Goal: Transaction & Acquisition: Purchase product/service

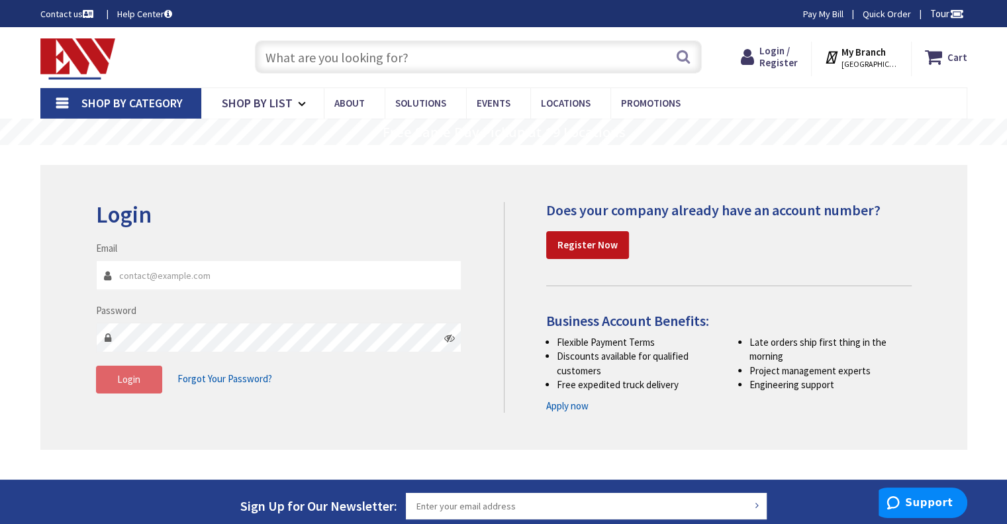
type input "[EMAIL_ADDRESS][DOMAIN_NAME]"
type input "[STREET_ADDRESS][PERSON_NAME]"
click at [132, 374] on span "Login" at bounding box center [128, 379] width 23 height 13
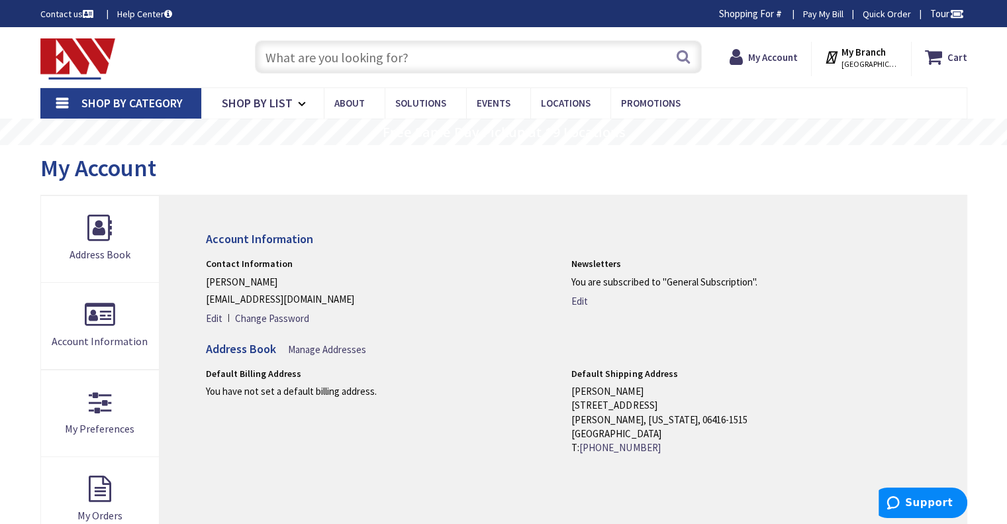
type input "RB1212OF2"
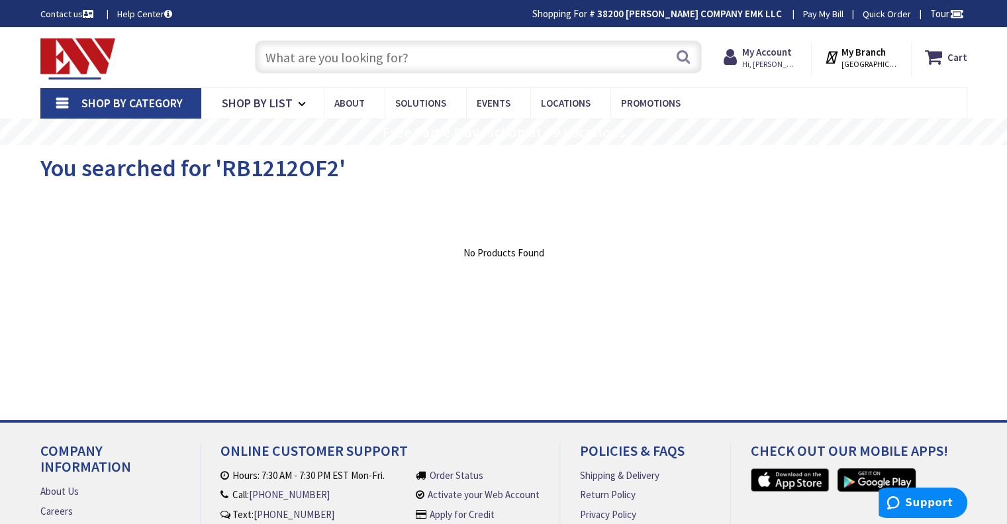
click at [283, 58] on input "text" at bounding box center [478, 56] width 447 height 33
paste input "RB1212OF2"
click at [282, 57] on input "RB1212OF2" at bounding box center [478, 56] width 447 height 33
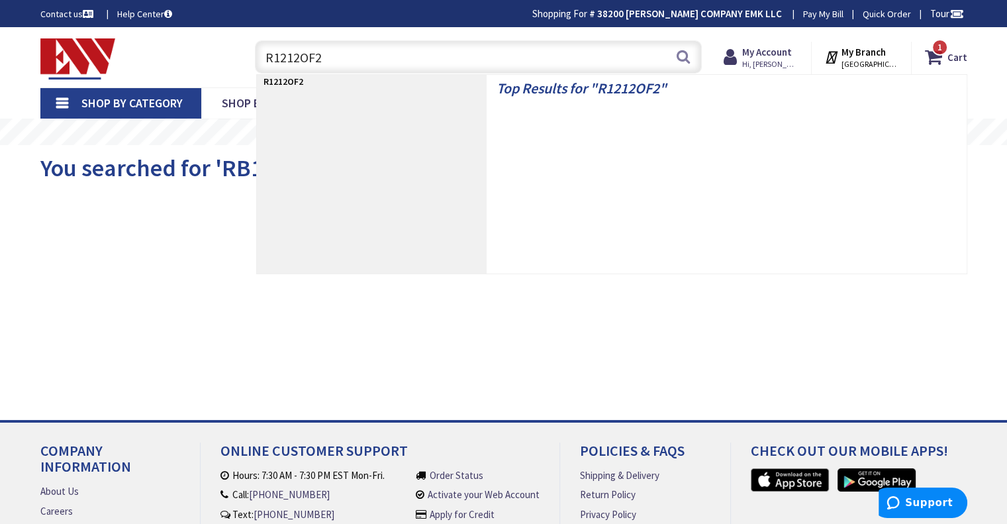
type input "1212OF2"
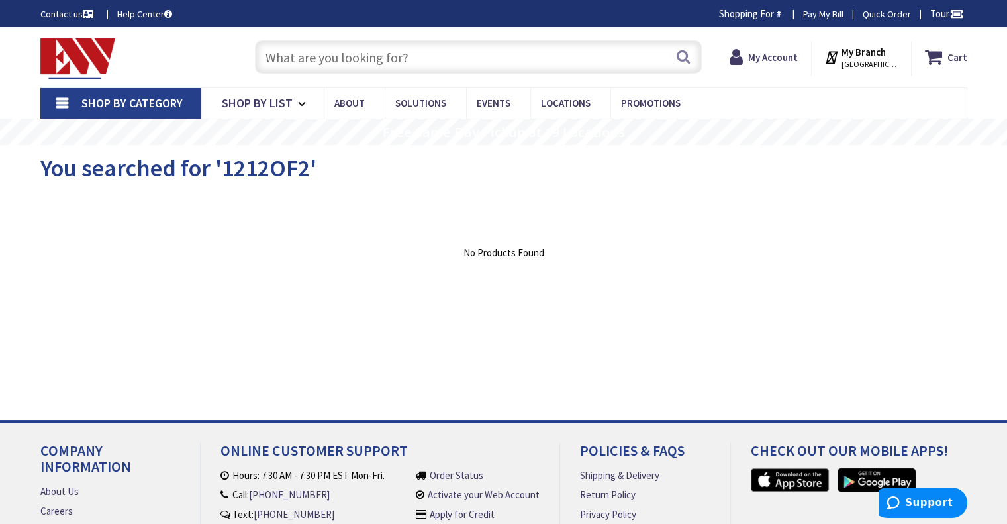
click at [432, 54] on input "text" at bounding box center [478, 56] width 447 height 33
paste input "RB1212OF2"
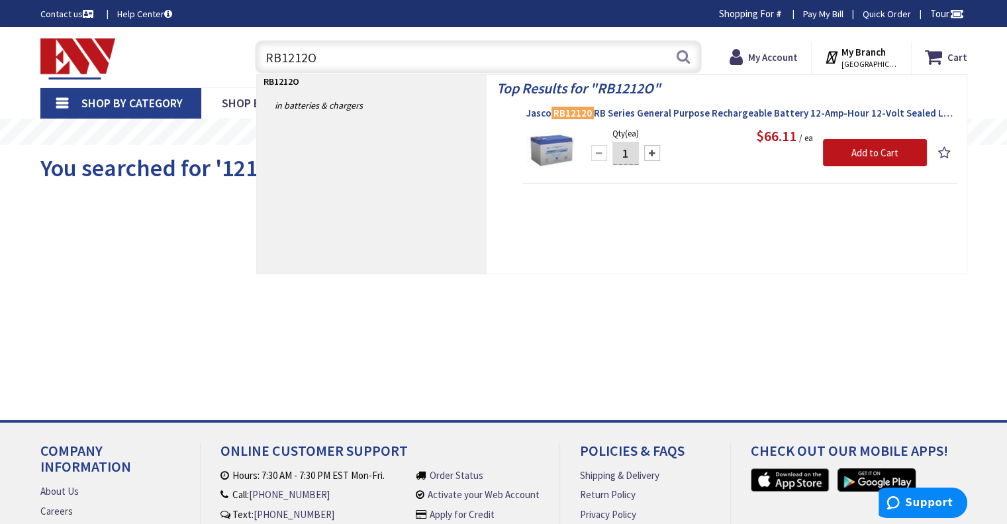
type input "RB1212O"
click at [586, 107] on mark "RB12120" at bounding box center [572, 113] width 42 height 17
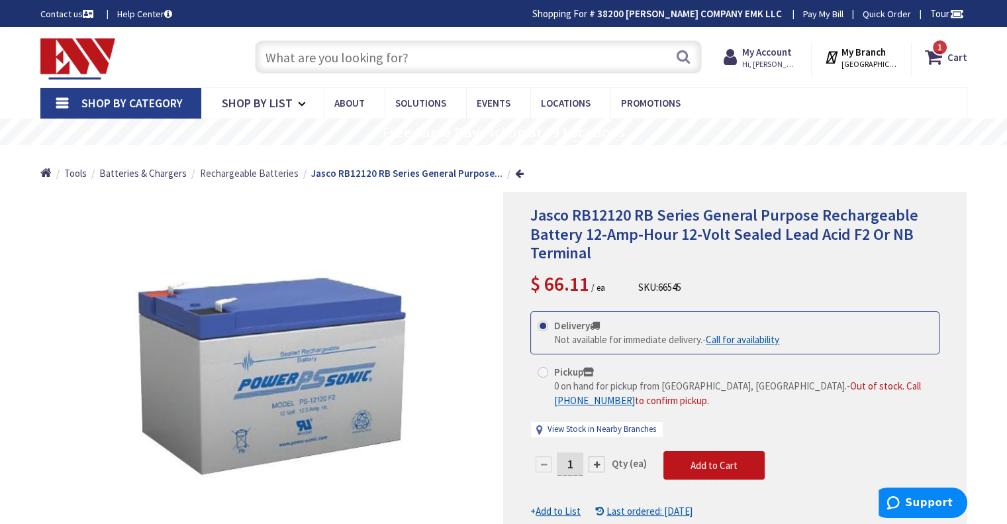
click at [226, 174] on span "Rechargeable Batteries" at bounding box center [249, 173] width 99 height 13
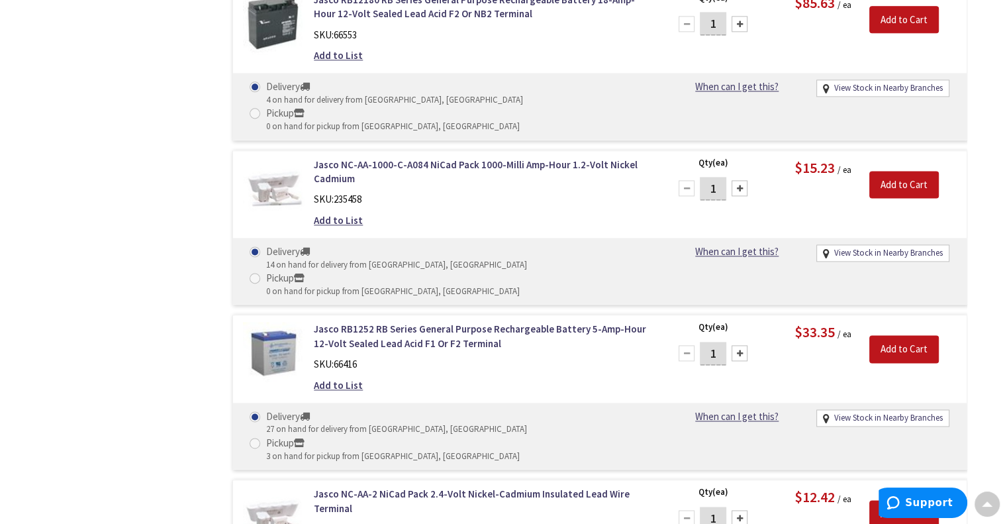
scroll to position [1782, 0]
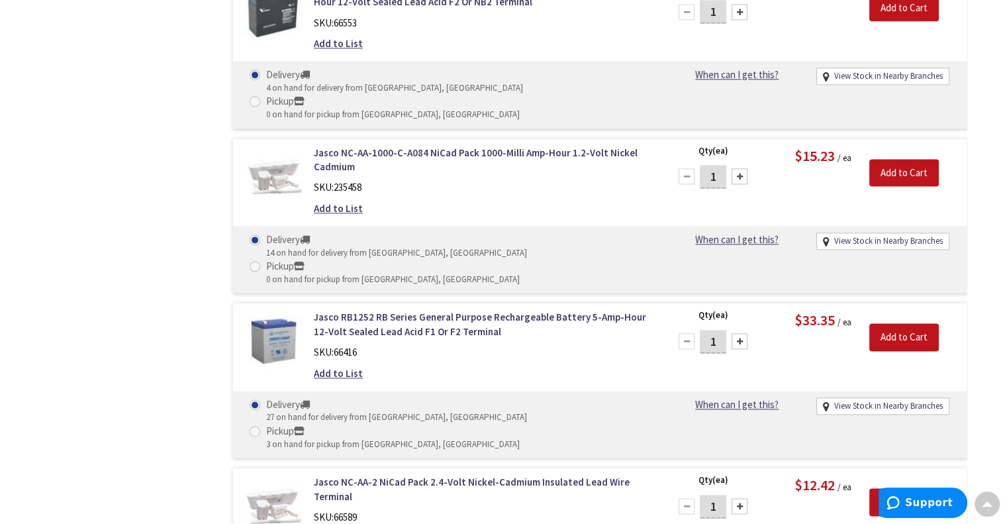
drag, startPoint x: 1012, startPoint y: 75, endPoint x: 935, endPoint y: 555, distance: 486.0
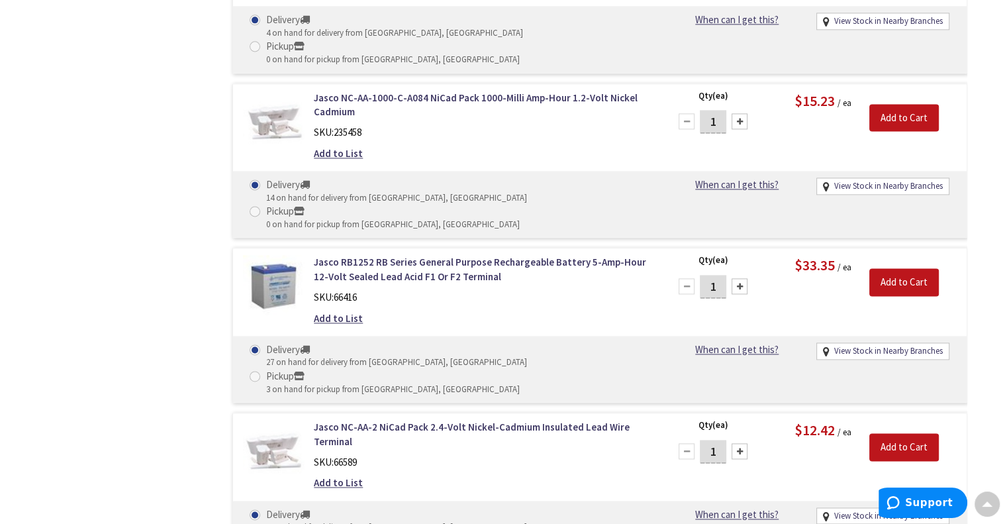
scroll to position [669, 0]
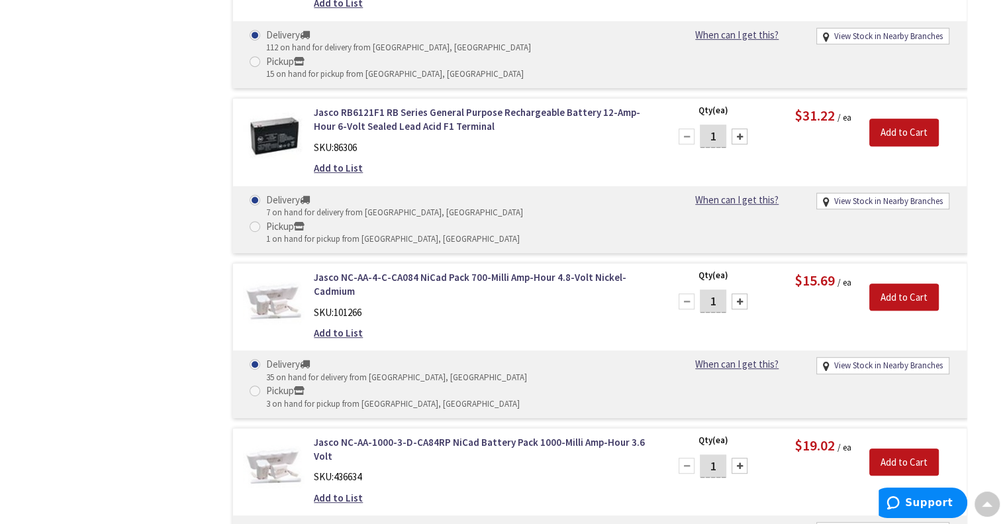
click at [956, 263] on div "Jasco NC-AA-4-C-CA084 NiCad Pack 700-Milli Amp-Hour 4.8-Volt Nickel-Cadmium SKU…" at bounding box center [599, 340] width 735 height 155
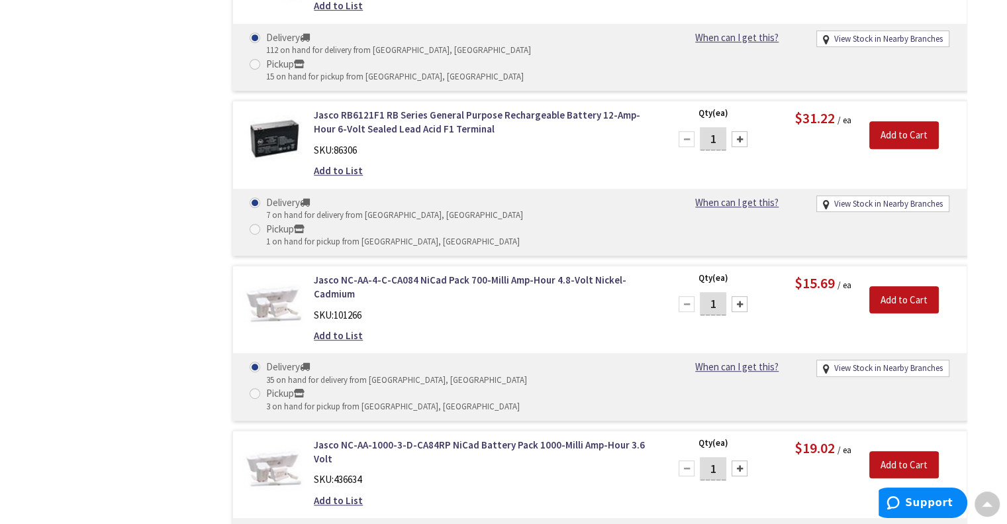
scroll to position [0, 0]
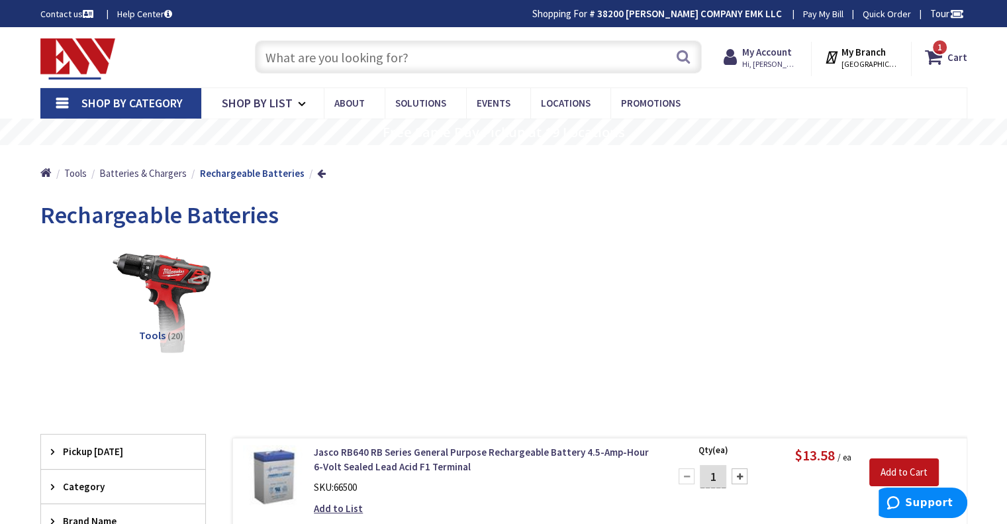
click at [290, 61] on input "text" at bounding box center [478, 56] width 447 height 33
paste input "JASCO NCAA10003DCA84"
type input "JASCO NCAA10003DCA84"
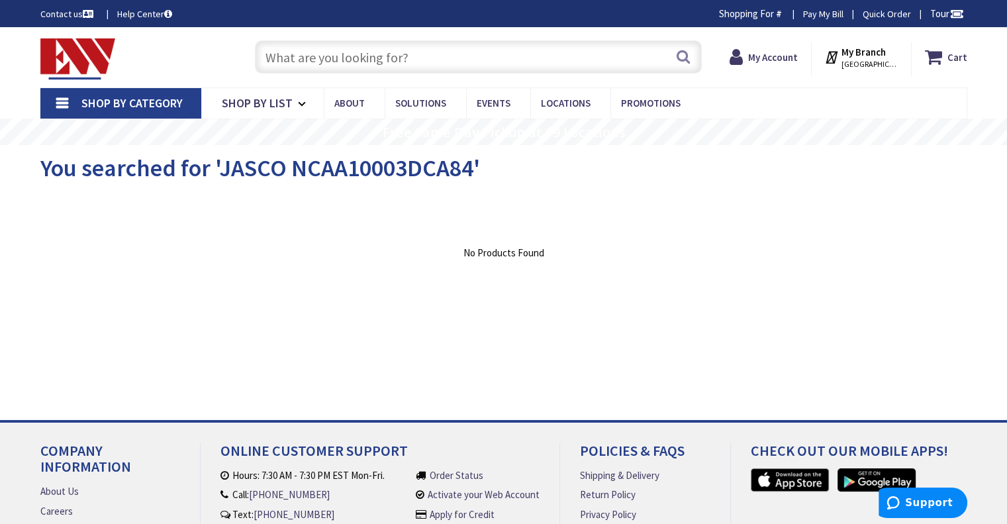
click at [408, 54] on input "text" at bounding box center [478, 56] width 447 height 33
paste input "JASCO NCAA10003DCA84"
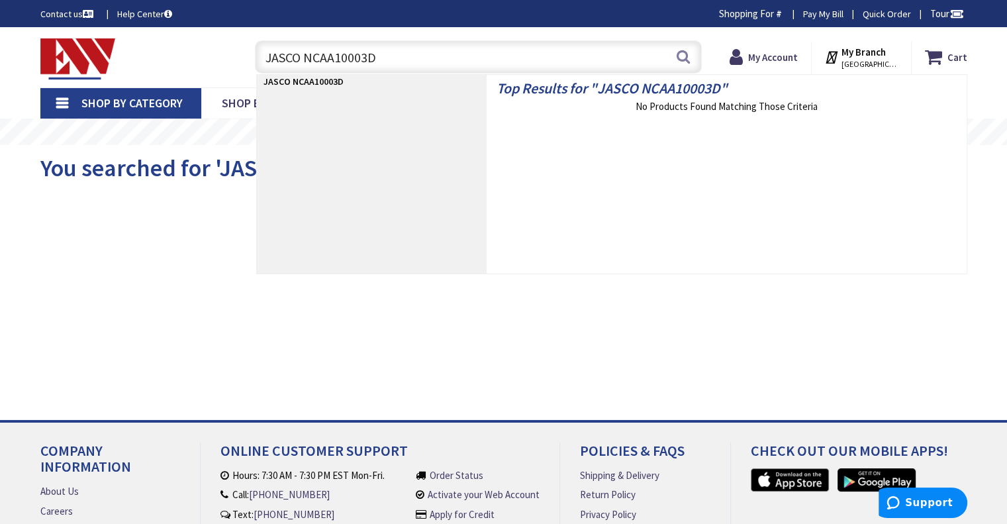
type input "JASCO NCAA10003"
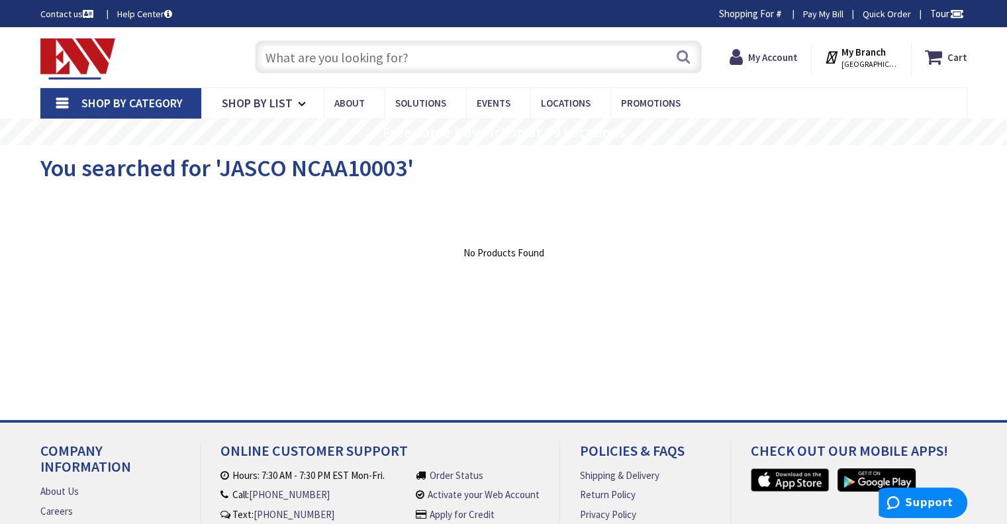
click at [415, 59] on input "text" at bounding box center [478, 56] width 447 height 33
click at [339, 56] on input "text" at bounding box center [478, 56] width 447 height 33
click at [338, 60] on input "text" at bounding box center [478, 56] width 447 height 33
paste input "JASCO NCAA10003DCA84"
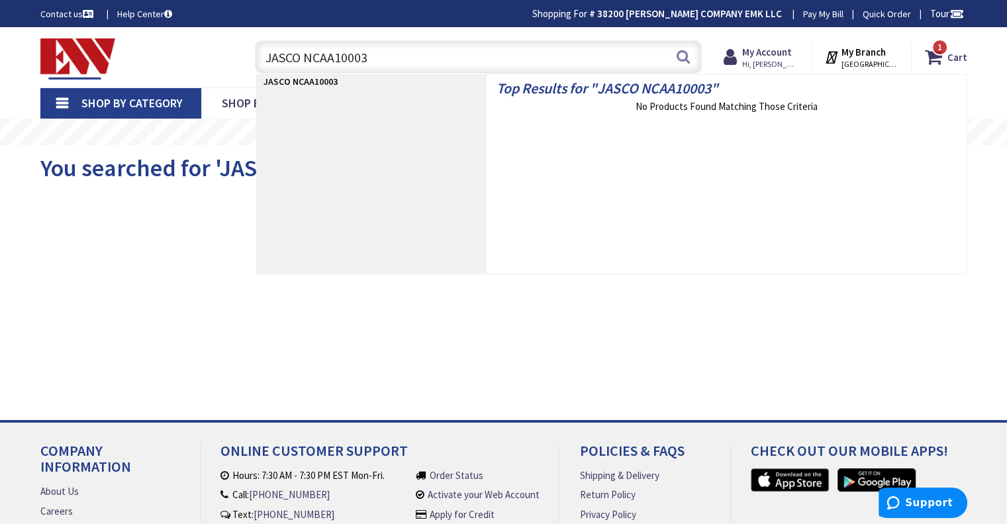
click at [303, 56] on input "JASCO NCAA10003" at bounding box center [478, 56] width 447 height 33
type input "NCAA10003"
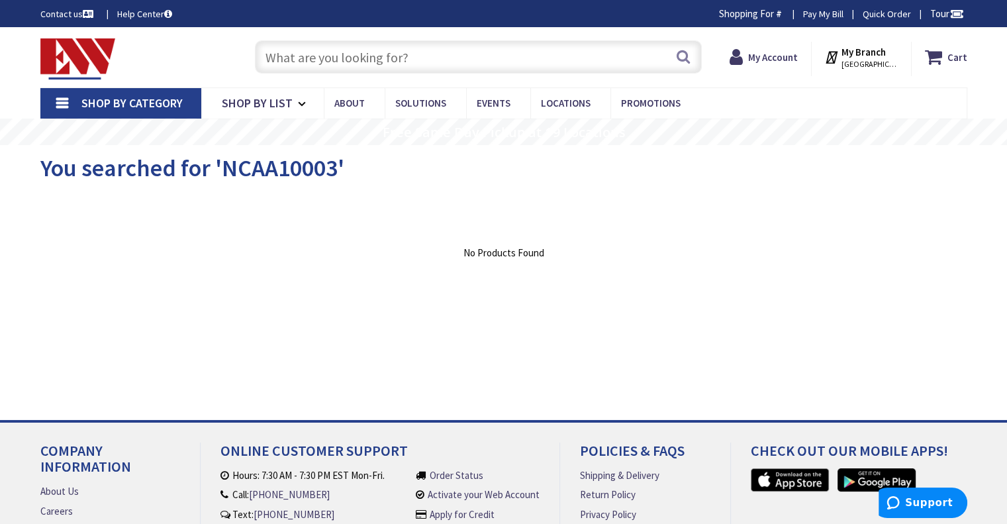
click at [344, 61] on input "text" at bounding box center [478, 56] width 447 height 33
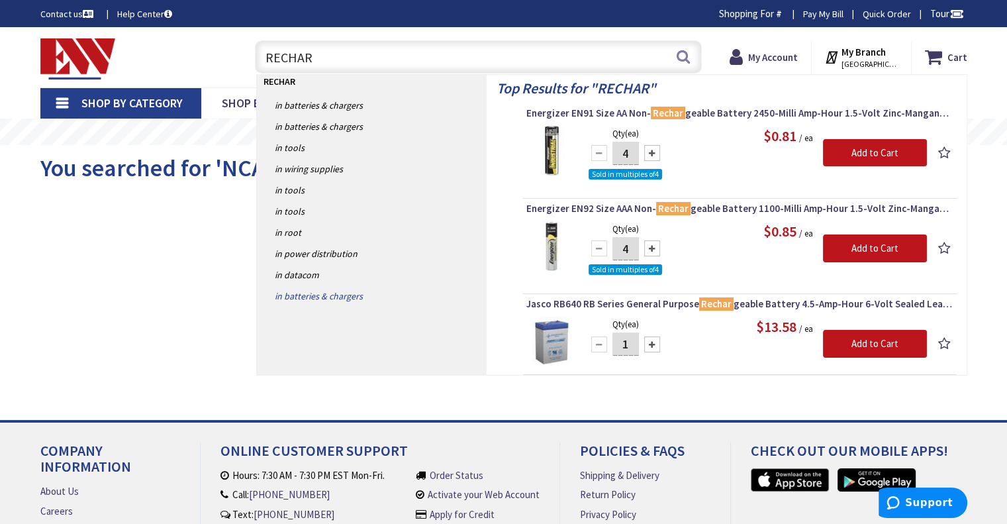
type input "RECHAR"
click at [313, 294] on link "in Batteries & Chargers" at bounding box center [372, 295] width 230 height 21
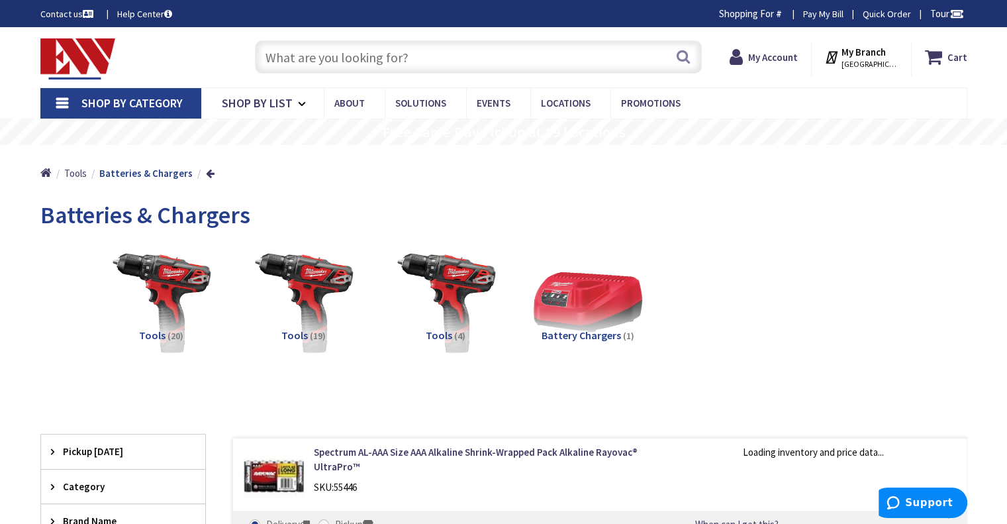
click at [281, 58] on input "text" at bounding box center [478, 56] width 447 height 33
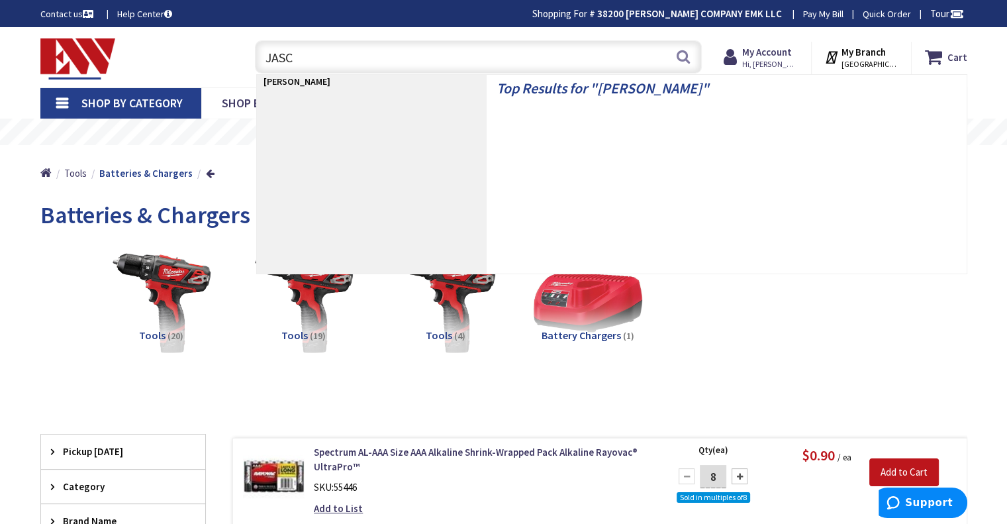
type input "JASCO"
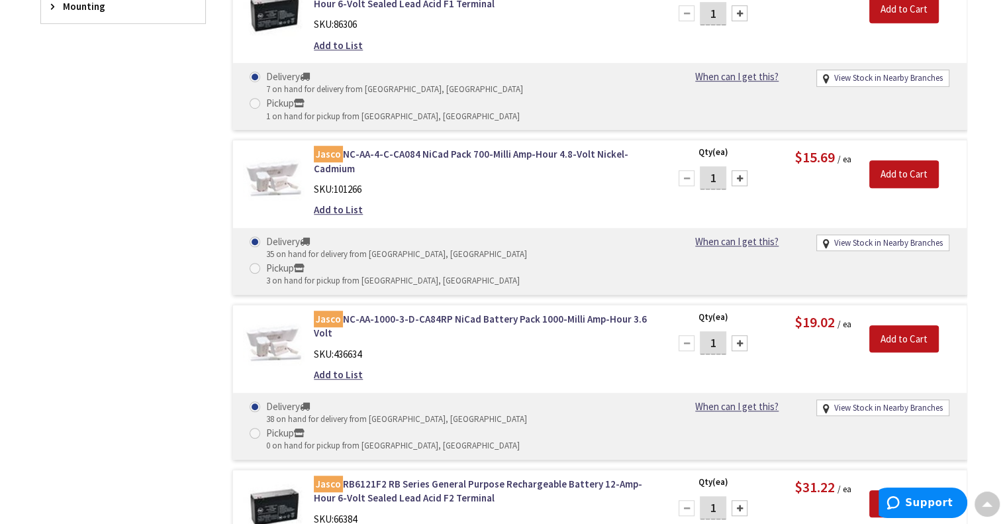
scroll to position [883, 0]
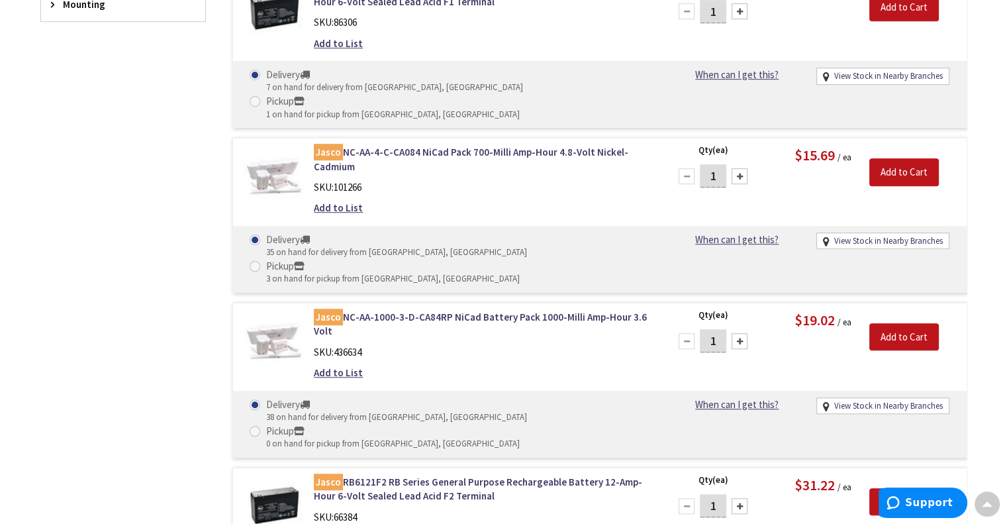
click at [948, 323] on html "Press Alt+1 for screen-reader mode, Alt+0 to cancel Accessibility Screen-Reader…" at bounding box center [503, 344] width 1007 height 2455
click at [260, 426] on span at bounding box center [255, 431] width 11 height 11
click at [262, 426] on input "Pickup 0 on hand for pickup from Middletown, CT" at bounding box center [257, 430] width 9 height 9
radio input "true"
click at [909, 323] on input "Add to Cart" at bounding box center [904, 337] width 70 height 28
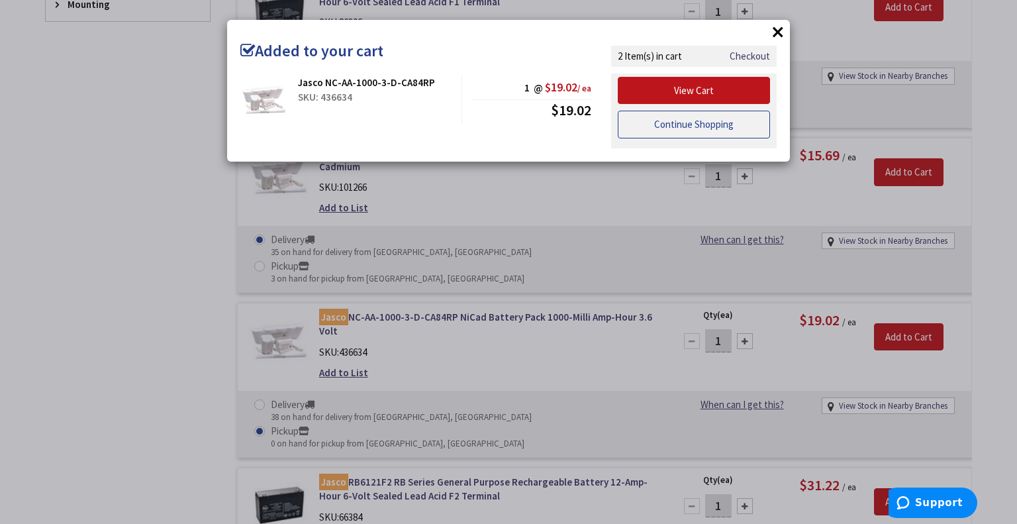
click at [669, 122] on link "Continue Shopping" at bounding box center [694, 125] width 152 height 28
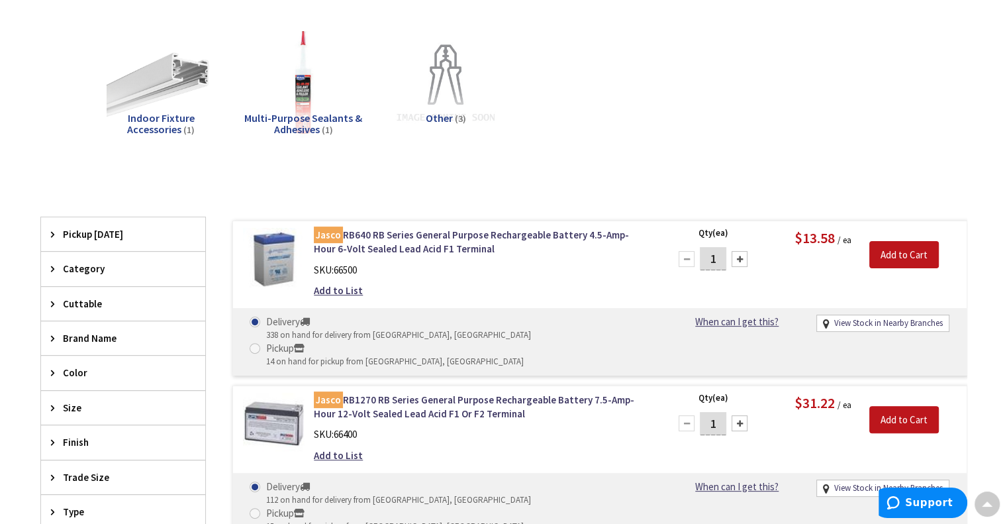
scroll to position [0, 0]
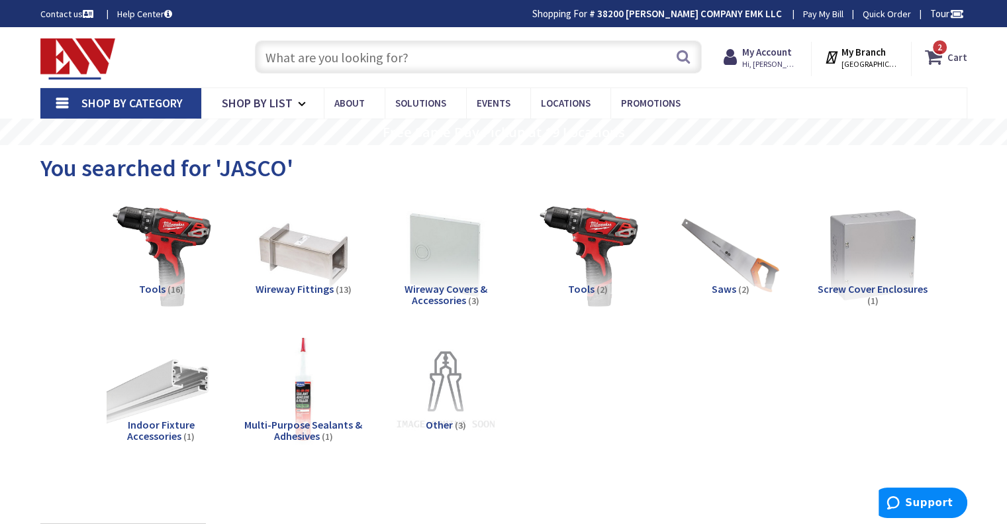
click at [947, 55] on icon at bounding box center [936, 57] width 23 height 24
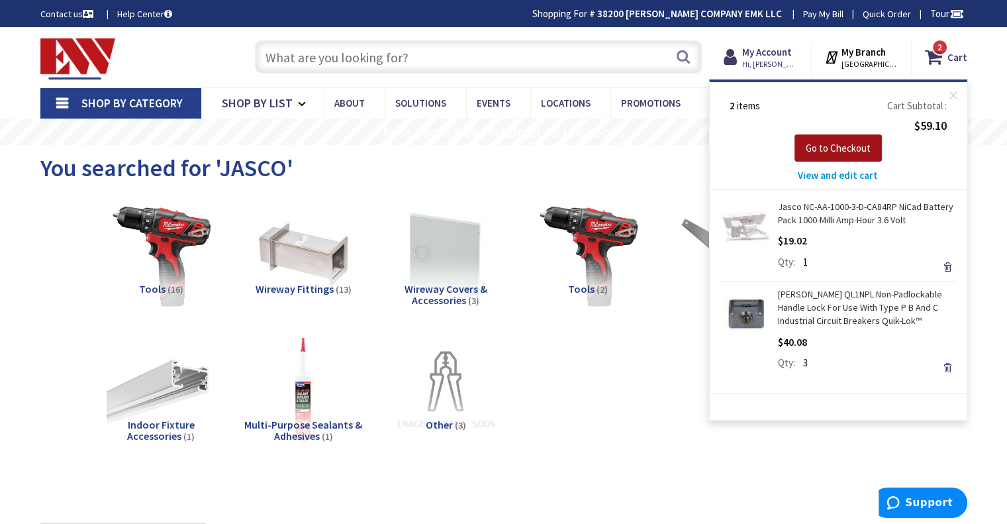
click at [854, 146] on span "Go to Checkout" at bounding box center [838, 148] width 65 height 13
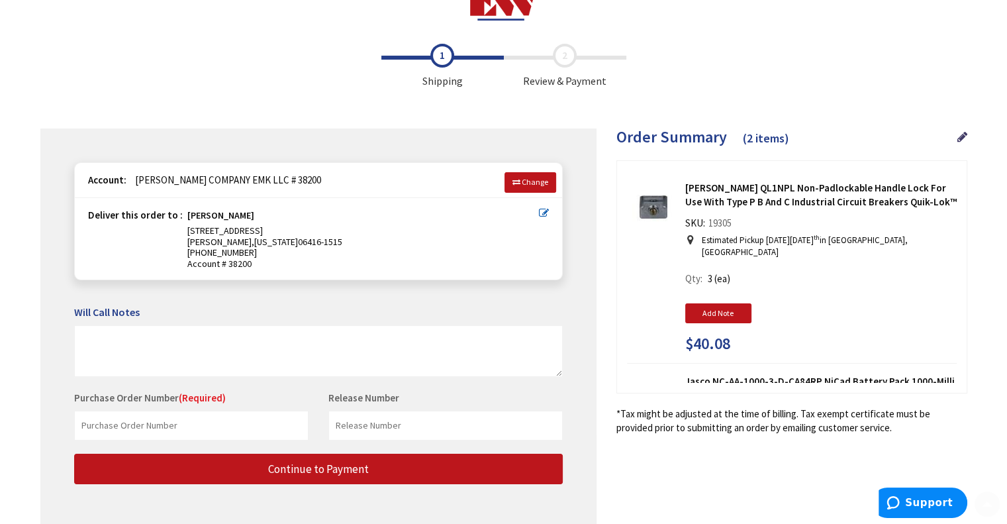
scroll to position [95, 0]
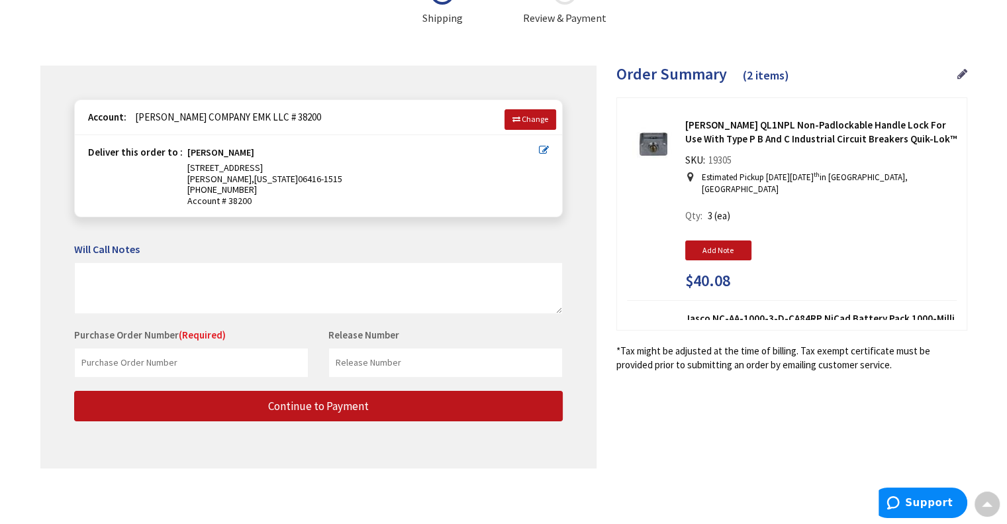
click at [958, 77] on icon at bounding box center [962, 74] width 10 height 12
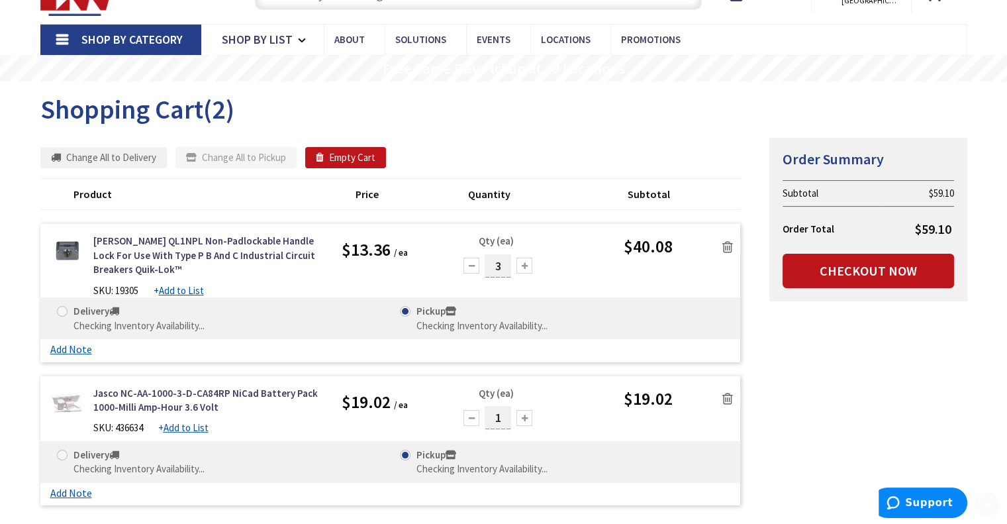
scroll to position [86, 0]
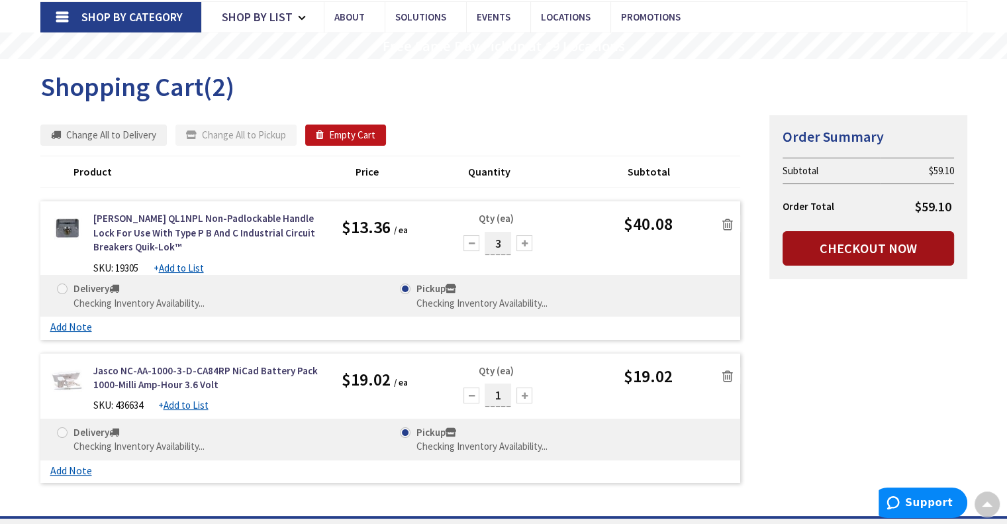
click at [863, 243] on link "Checkout Now" at bounding box center [868, 248] width 171 height 34
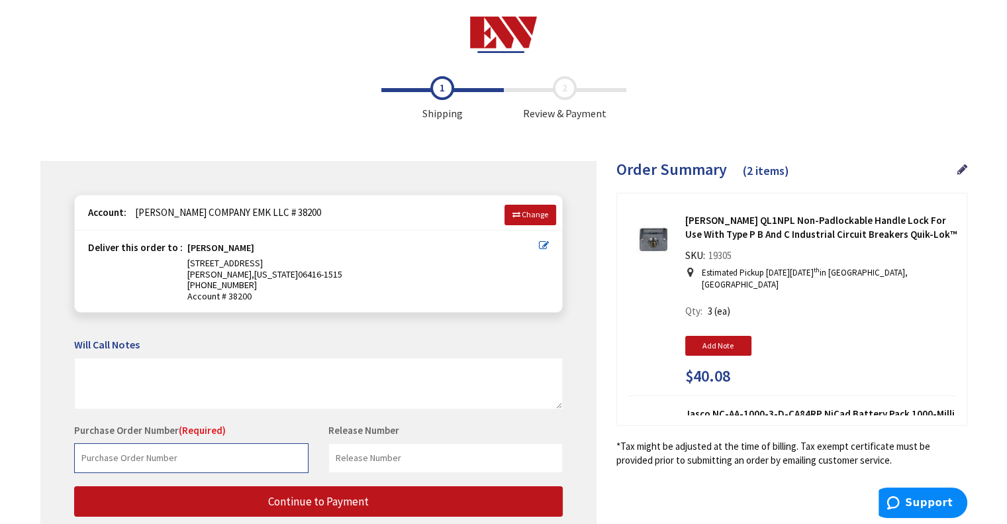
click at [109, 463] on input "text" at bounding box center [191, 458] width 234 height 30
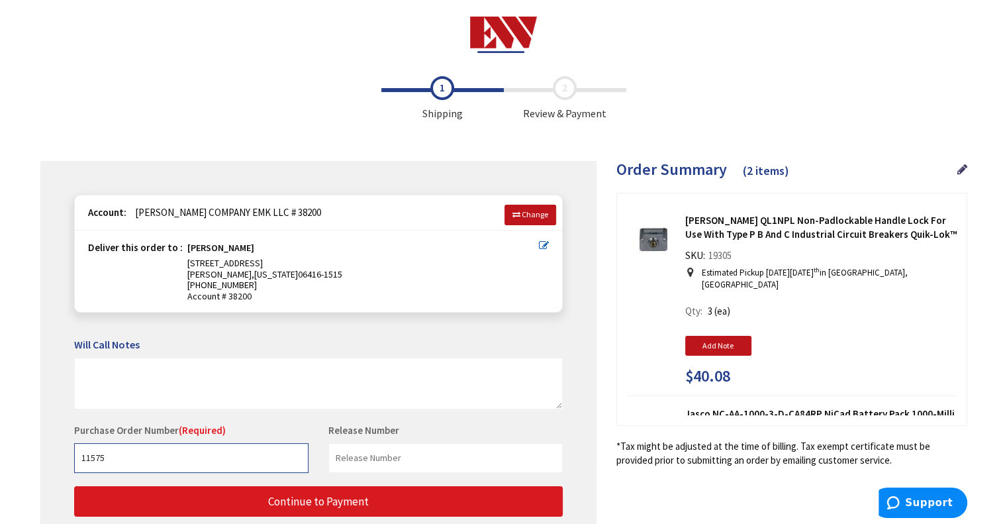
type input "11575"
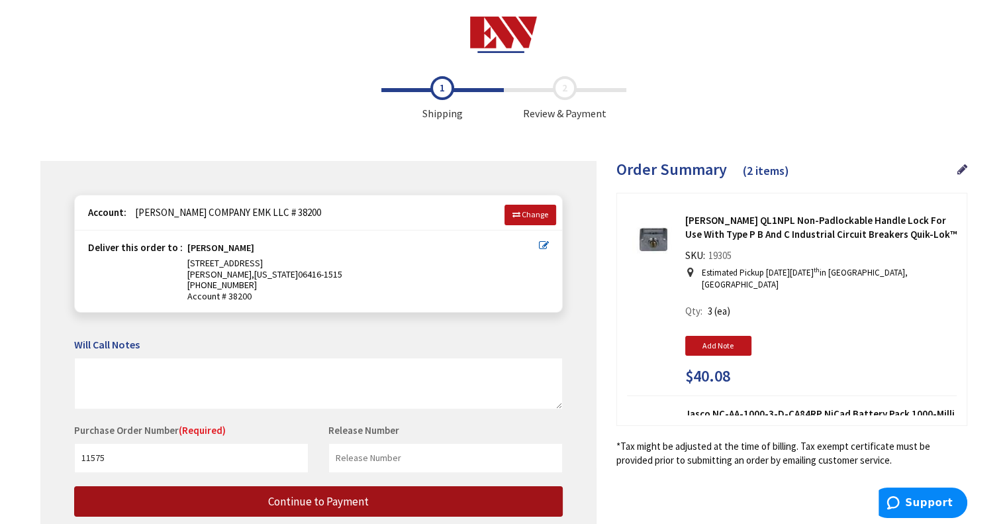
click at [304, 503] on span "Continue to Payment" at bounding box center [318, 501] width 101 height 15
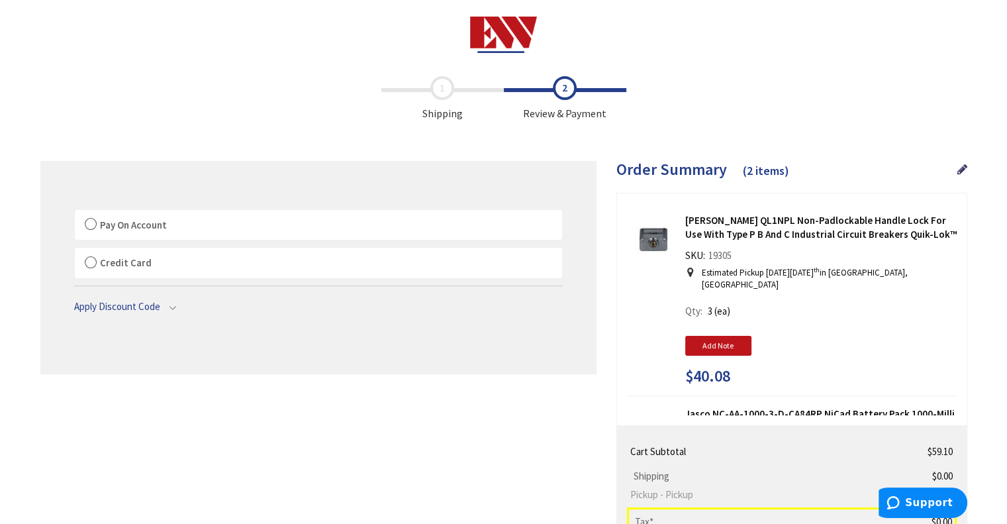
click at [89, 220] on label "Pay On Account" at bounding box center [318, 225] width 487 height 30
click at [75, 213] on input "Pay On Account" at bounding box center [75, 213] width 0 height 0
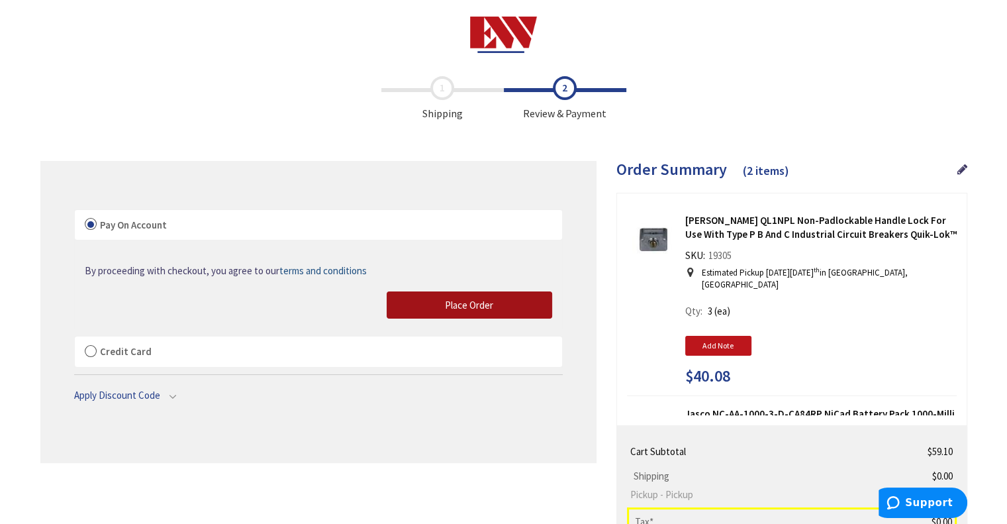
click at [487, 299] on span "Place Order" at bounding box center [469, 305] width 48 height 13
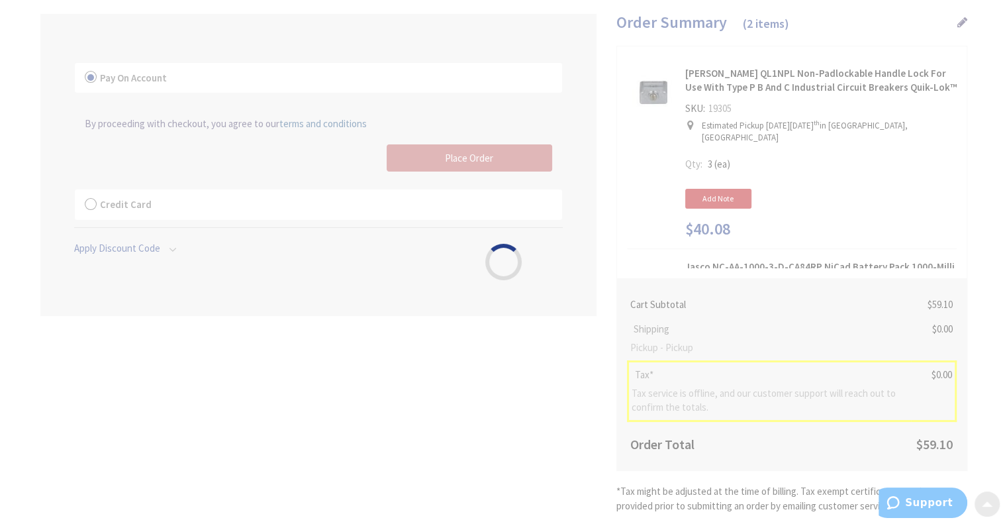
scroll to position [172, 0]
